Goal: Use online tool/utility: Utilize a website feature to perform a specific function

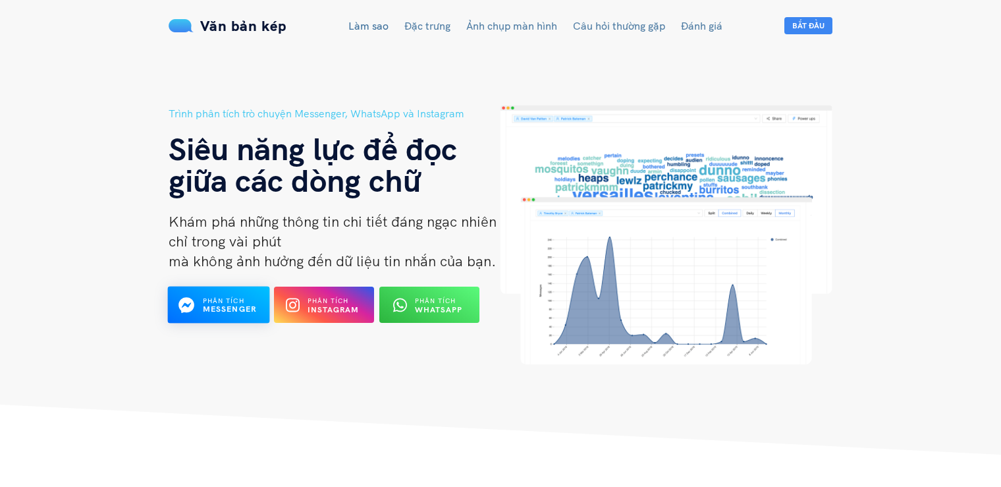
click at [230, 321] on button "Phân tích Messenger" at bounding box center [218, 304] width 102 height 37
click at [217, 308] on font "Messenger" at bounding box center [230, 309] width 54 height 10
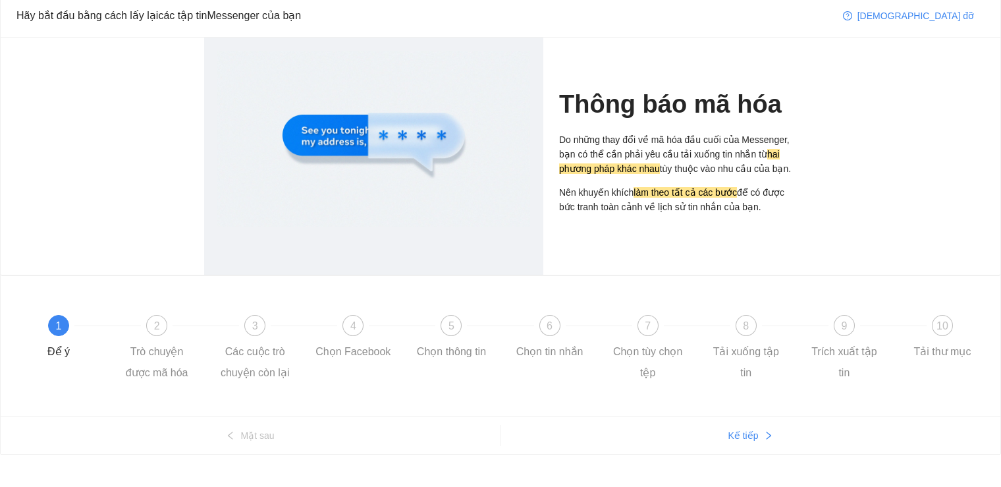
scroll to position [66, 0]
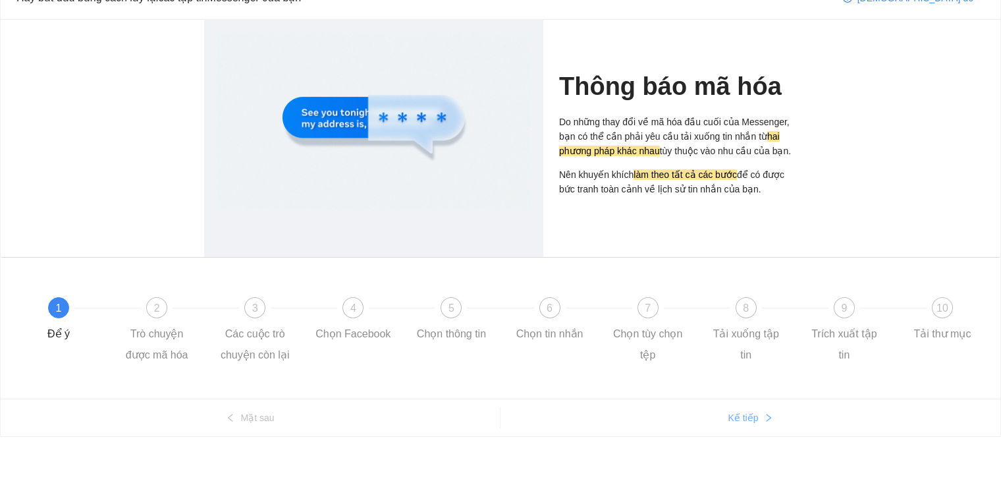
click at [736, 421] on font "Kế tiếp" at bounding box center [743, 417] width 30 height 11
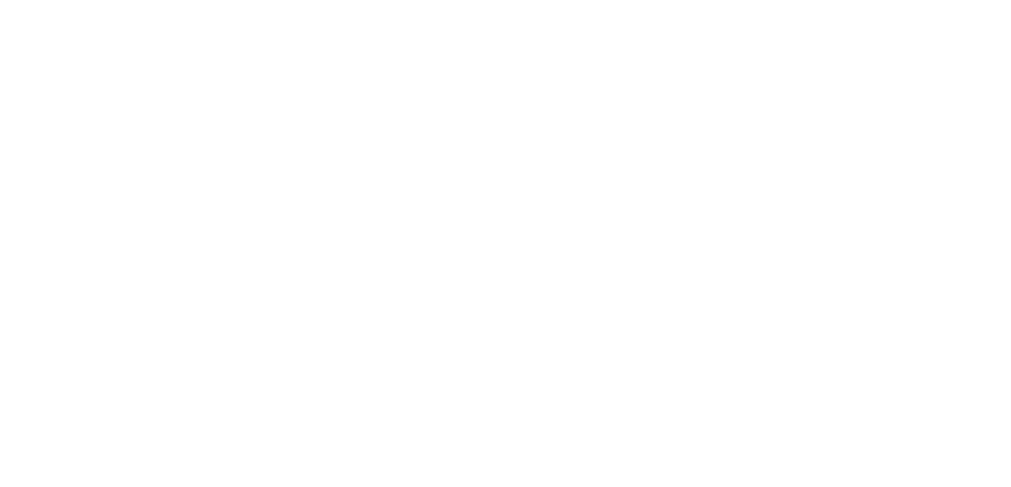
scroll to position [0, 0]
click at [548, 128] on body "Văn bản gốc Đánh giá bản dịch này Ý kiến phản hồi của bạn sẽ được dùng để góp p…" at bounding box center [505, 243] width 1011 height 487
click at [1000, 186] on body "Văn bản gốc Đánh giá bản dịch này Ý kiến phản hồi của bạn sẽ được dùng để góp p…" at bounding box center [505, 243] width 1011 height 487
click at [309, 205] on body "Văn bản gốc Đánh giá bản dịch này Ý kiến phản hồi của bạn sẽ được dùng để góp p…" at bounding box center [505, 243] width 1011 height 487
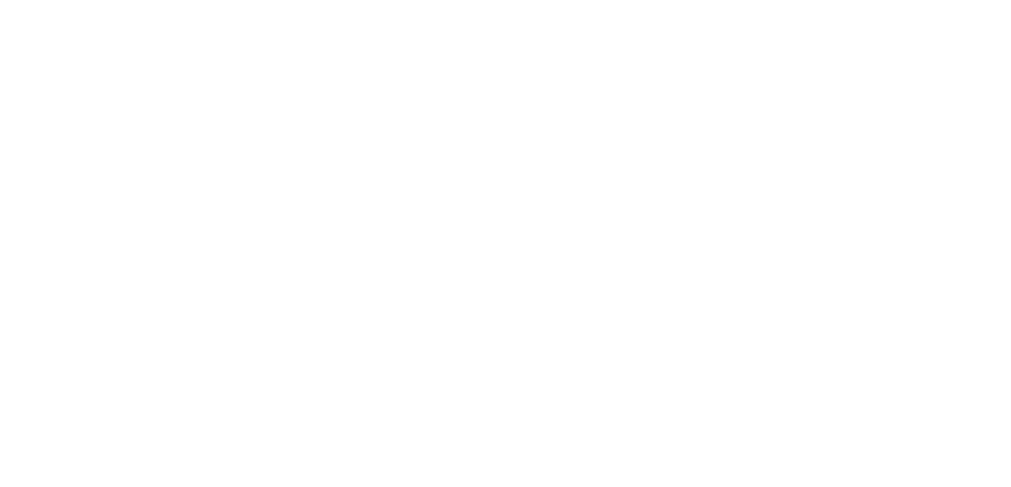
click at [309, 205] on body "Văn bản gốc Đánh giá bản dịch này Ý kiến phản hồi của bạn sẽ được dùng để góp p…" at bounding box center [505, 243] width 1011 height 487
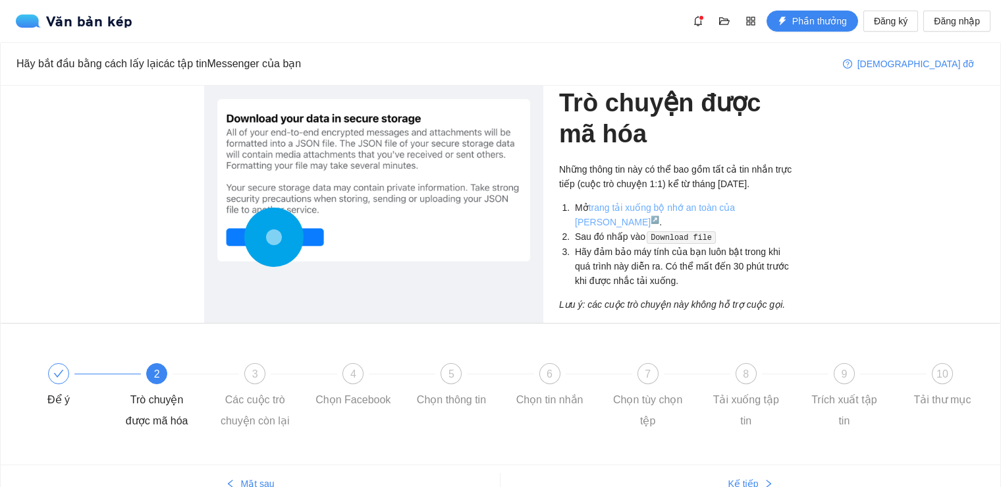
click at [666, 209] on font "trang tải xuống bộ nhớ an toàn của Messenger" at bounding box center [655, 214] width 160 height 25
